Goal: Find specific page/section

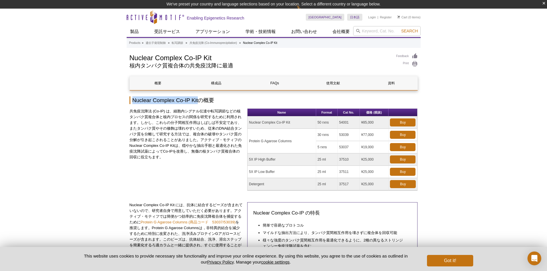
drag, startPoint x: 133, startPoint y: 99, endPoint x: 200, endPoint y: 101, distance: 67.2
click at [200, 101] on h2 "Nuclear Complex Co-IP Kitの概要" at bounding box center [273, 100] width 288 height 8
copy h2 "Nuclear Complex Co-IP Kit"
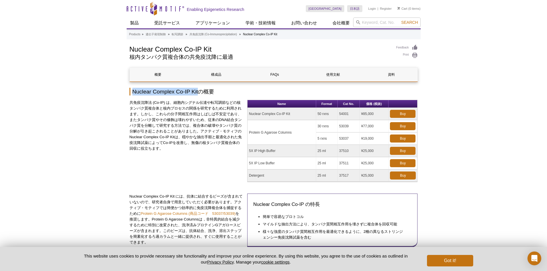
scroll to position [57, 0]
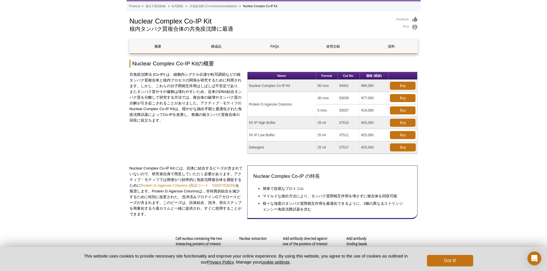
scroll to position [0, 0]
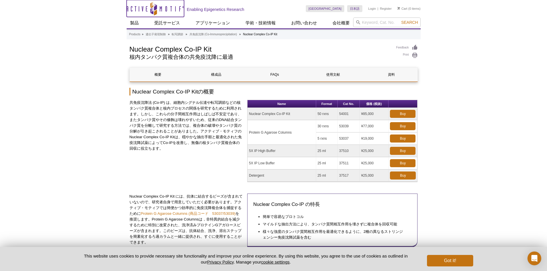
click at [181, 7] on icon "Active Motif Logo" at bounding box center [155, 8] width 57 height 14
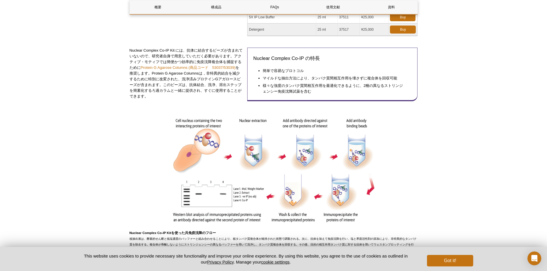
scroll to position [230, 0]
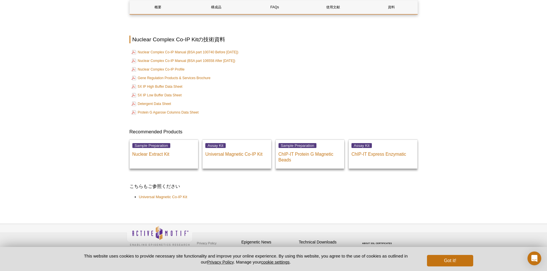
scroll to position [905, 0]
